Goal: Information Seeking & Learning: Learn about a topic

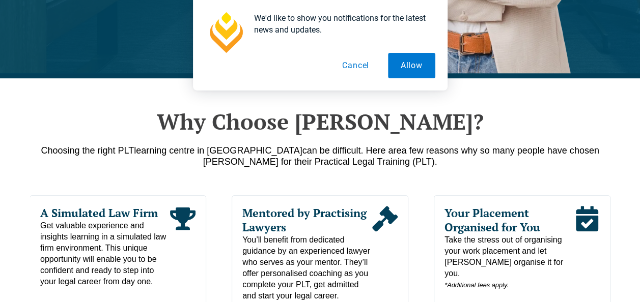
scroll to position [448, 0]
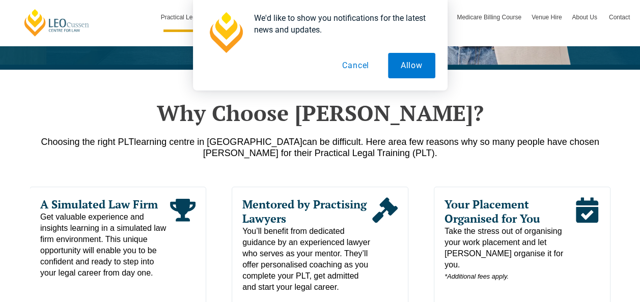
click at [363, 65] on button "Cancel" at bounding box center [355, 65] width 52 height 25
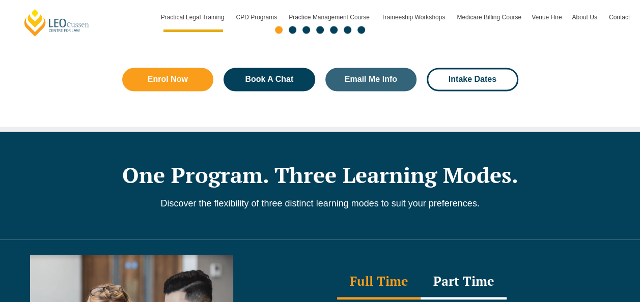
scroll to position [742, 0]
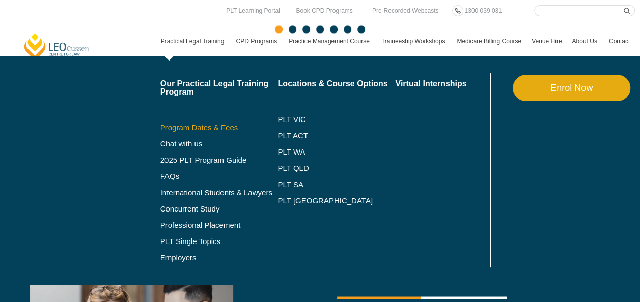
click at [205, 130] on link "Program Dates & Fees" at bounding box center [219, 128] width 118 height 8
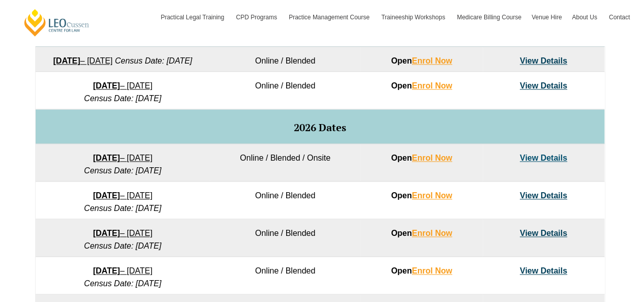
scroll to position [455, 0]
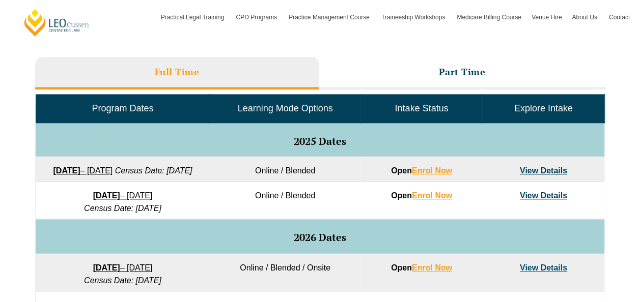
click at [545, 168] on link "View Details" at bounding box center [543, 170] width 47 height 9
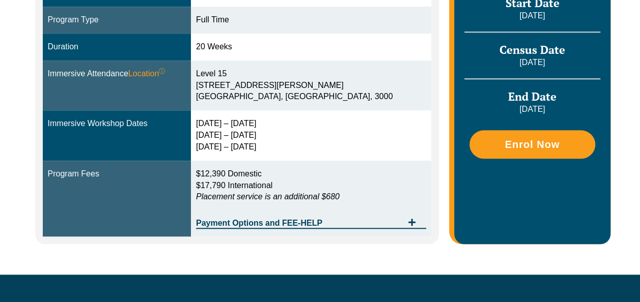
scroll to position [350, 0]
